Goal: Navigation & Orientation: Find specific page/section

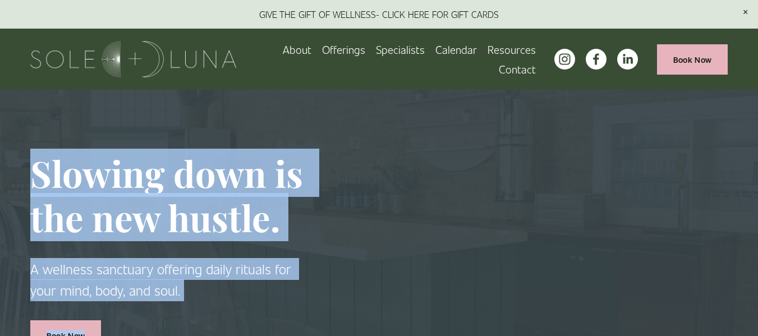
drag, startPoint x: 757, startPoint y: 44, endPoint x: 766, endPoint y: 98, distance: 54.6
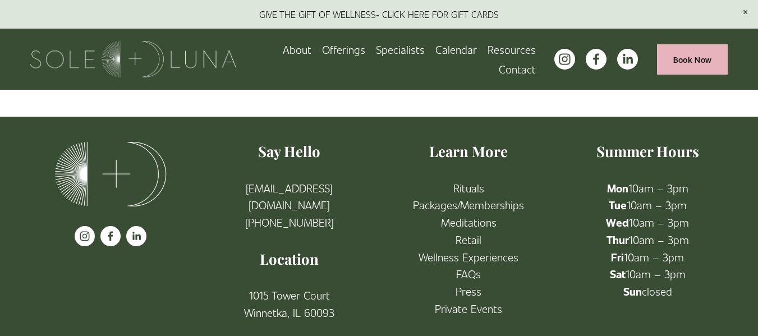
scroll to position [1982, 0]
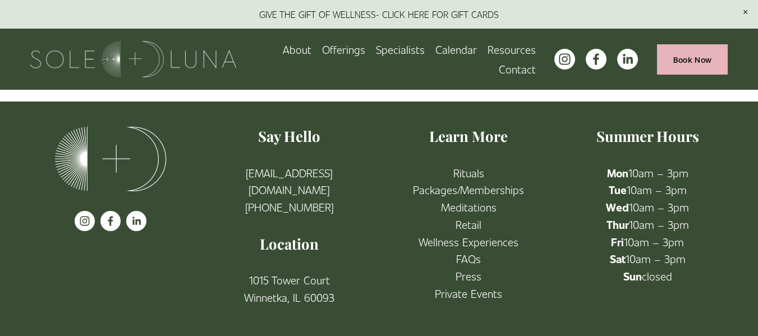
click at [473, 239] on link "Wellness Experiences" at bounding box center [468, 241] width 100 height 17
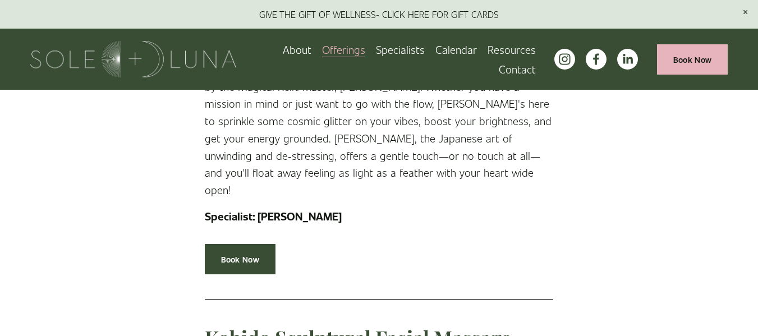
scroll to position [317, 0]
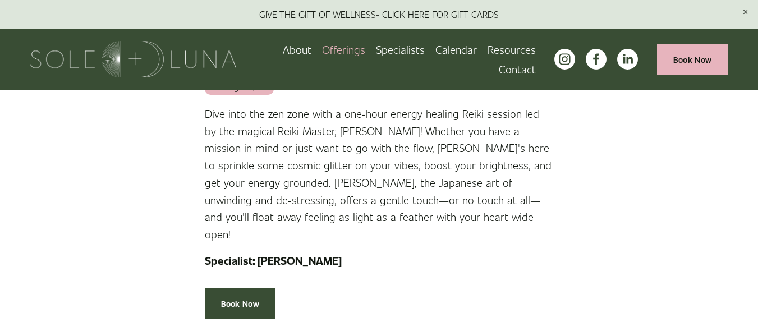
click at [404, 53] on link "Specialists" at bounding box center [400, 50] width 49 height 20
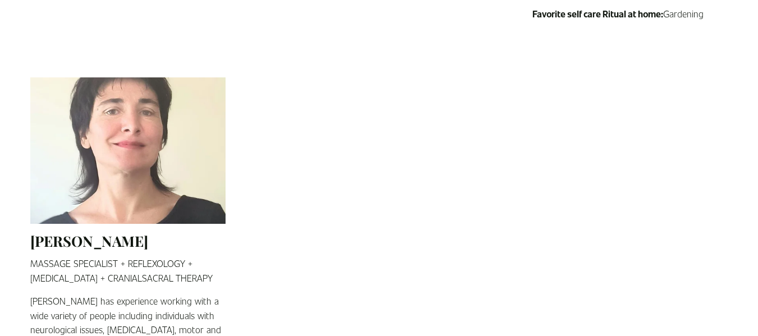
scroll to position [2280, 0]
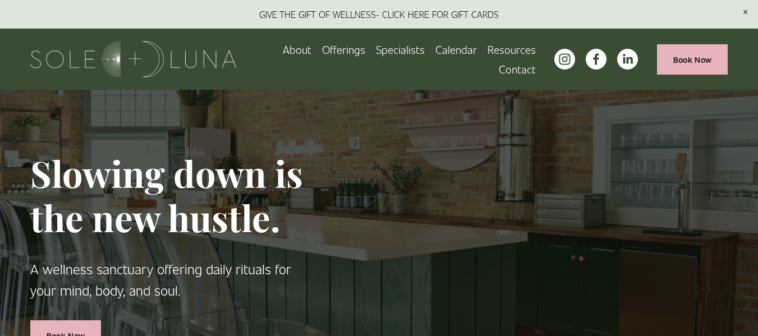
click at [412, 49] on link "Specialists" at bounding box center [400, 50] width 49 height 20
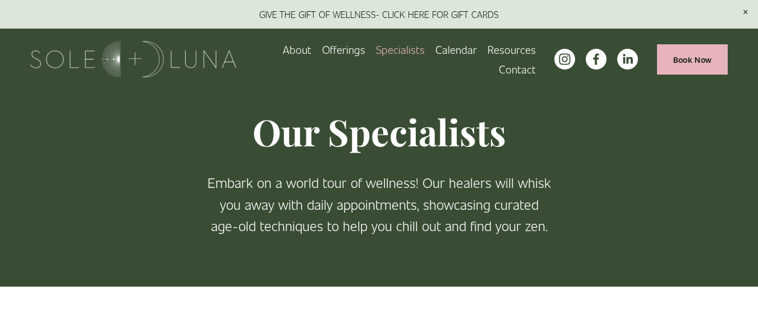
scroll to position [25, 0]
